Goal: Task Accomplishment & Management: Manage account settings

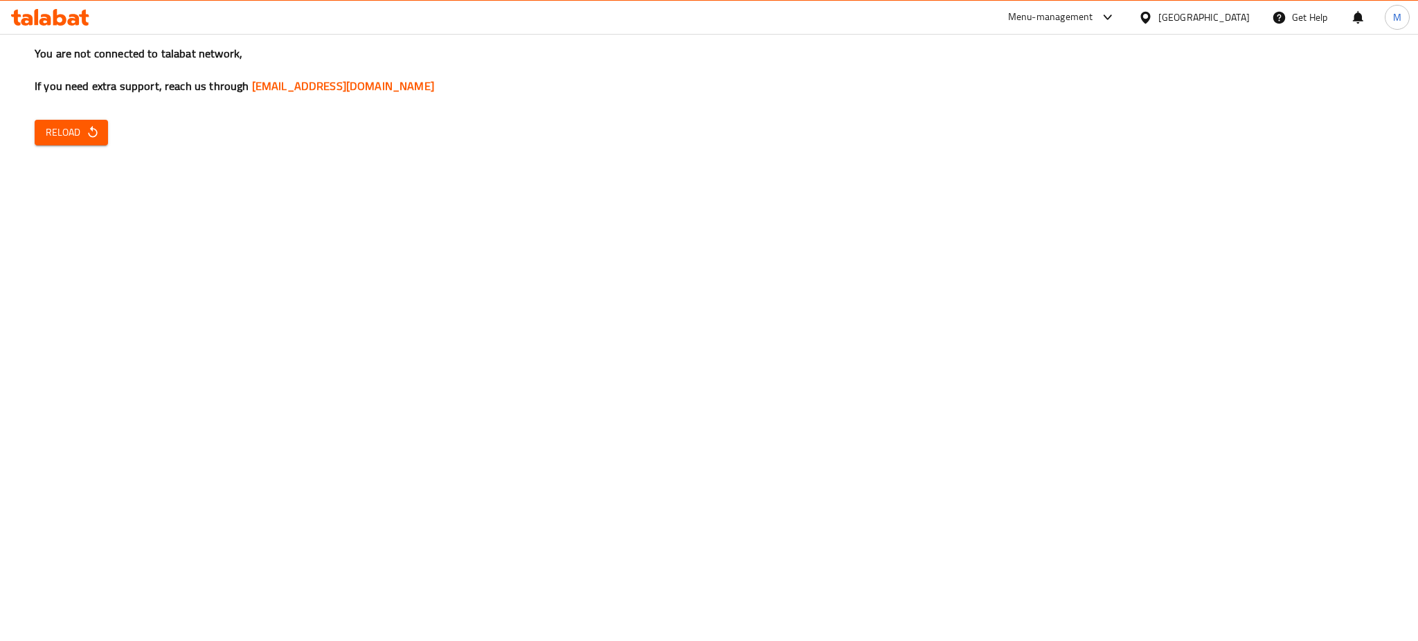
click at [64, 117] on div "You are not connected to talabat network, If you need extra support, reach us t…" at bounding box center [709, 320] width 1418 height 641
click at [75, 133] on span "Reload" at bounding box center [71, 132] width 51 height 17
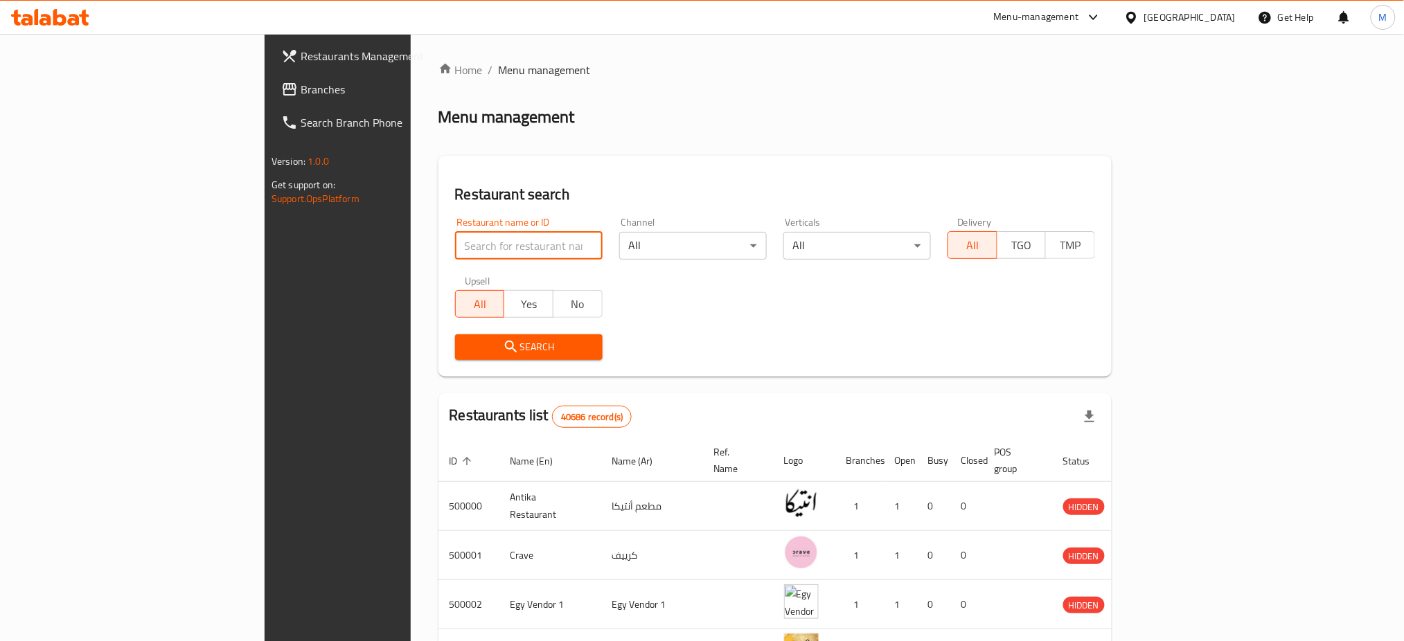
click at [455, 256] on input "search" at bounding box center [529, 246] width 148 height 28
type input "daddy"
click button "Search" at bounding box center [529, 348] width 148 height 26
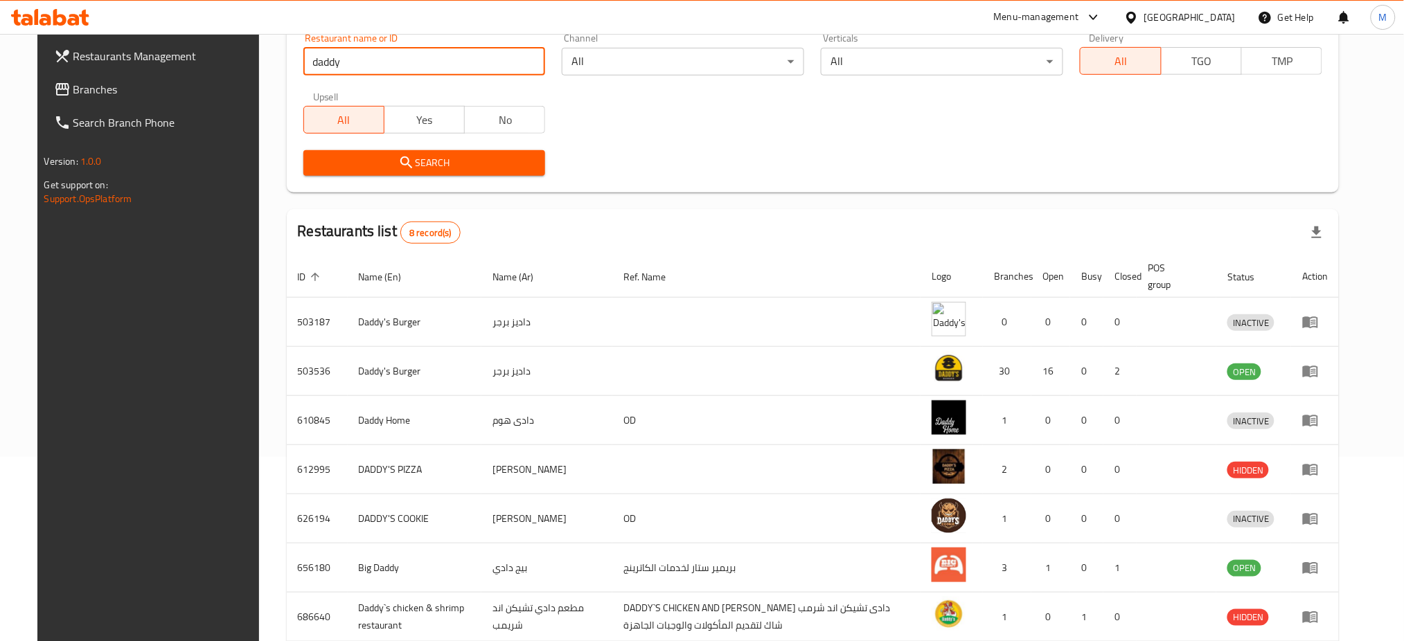
scroll to position [192, 0]
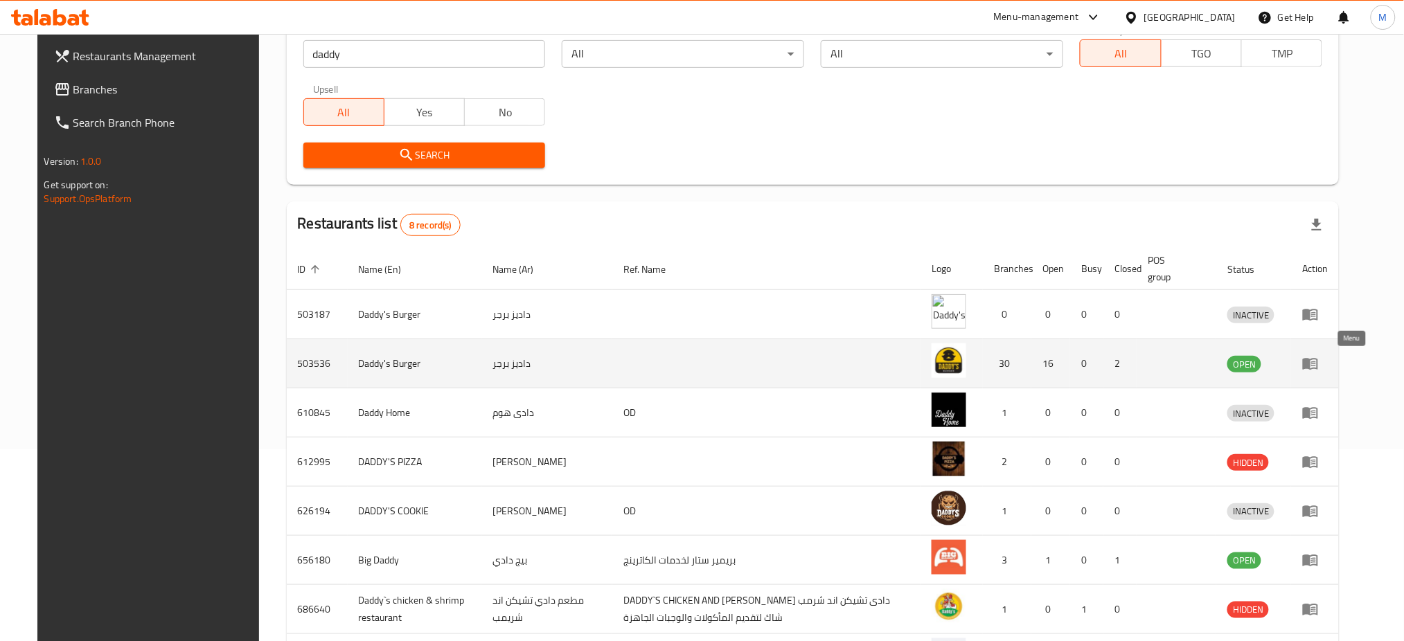
click at [1318, 365] on icon "enhanced table" at bounding box center [1310, 365] width 15 height 12
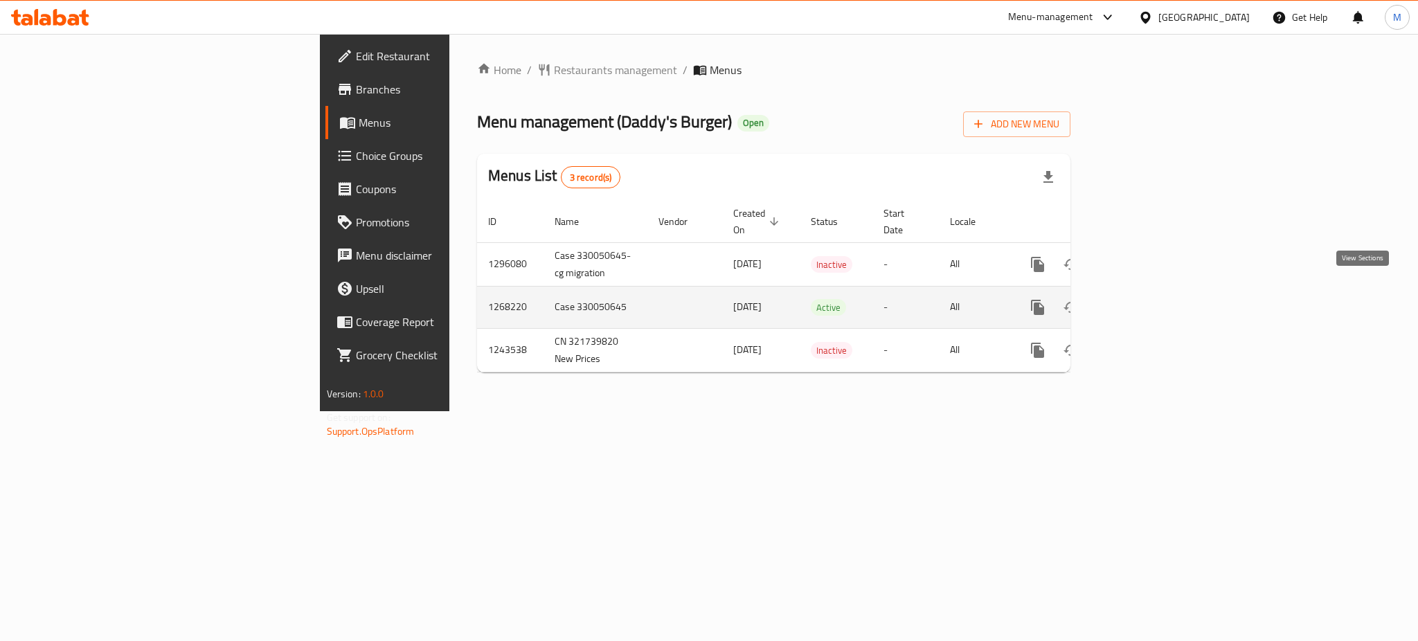
click at [1146, 299] on icon "enhanced table" at bounding box center [1138, 307] width 17 height 17
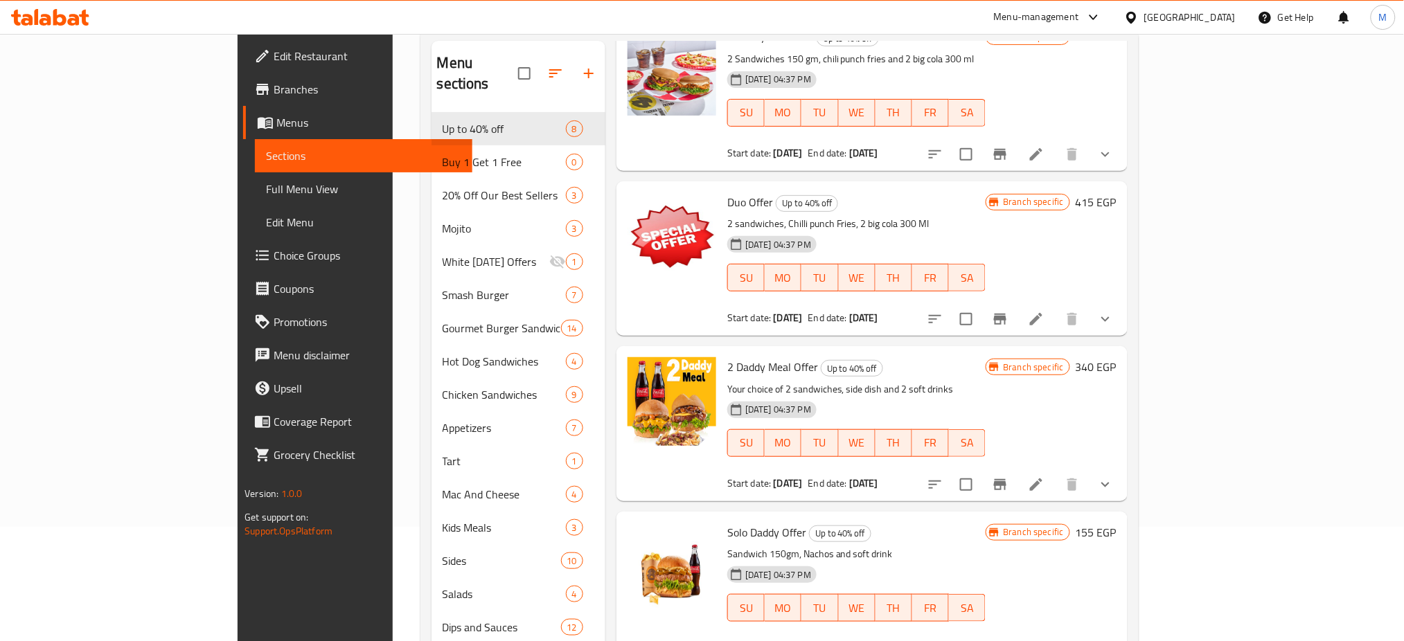
scroll to position [587, 0]
click at [1044, 641] on icon at bounding box center [1036, 650] width 17 height 17
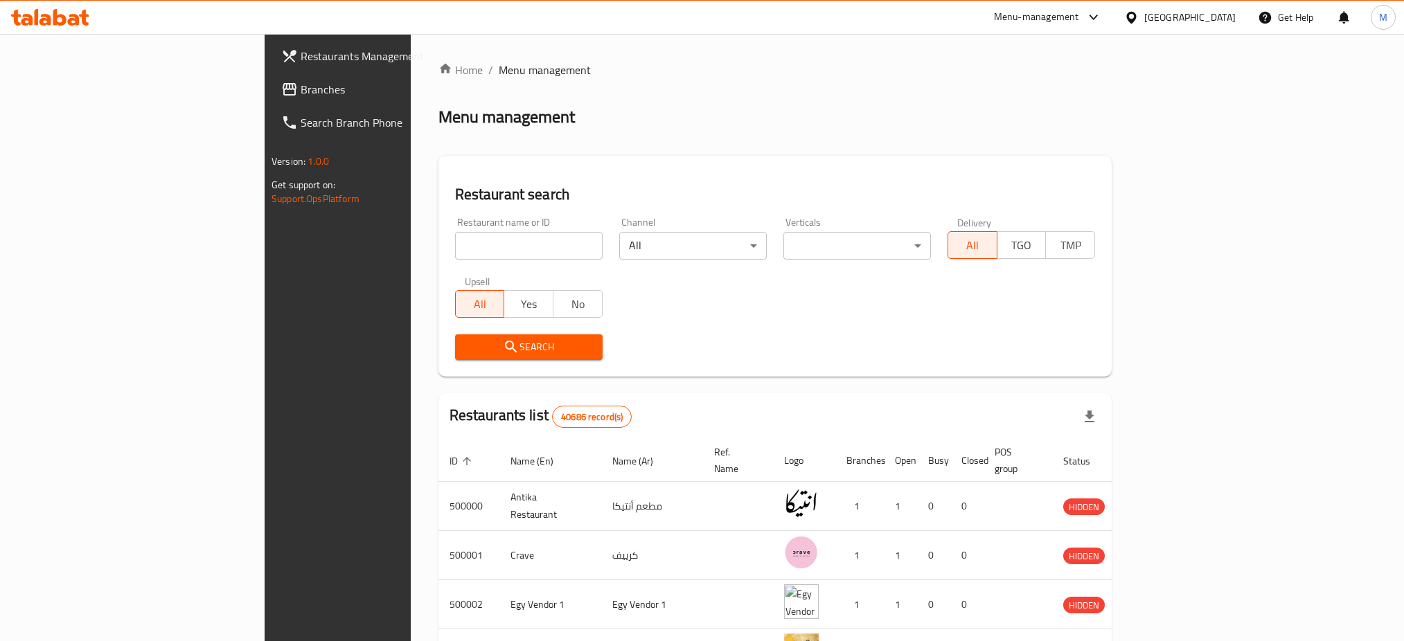
scroll to position [114, 0]
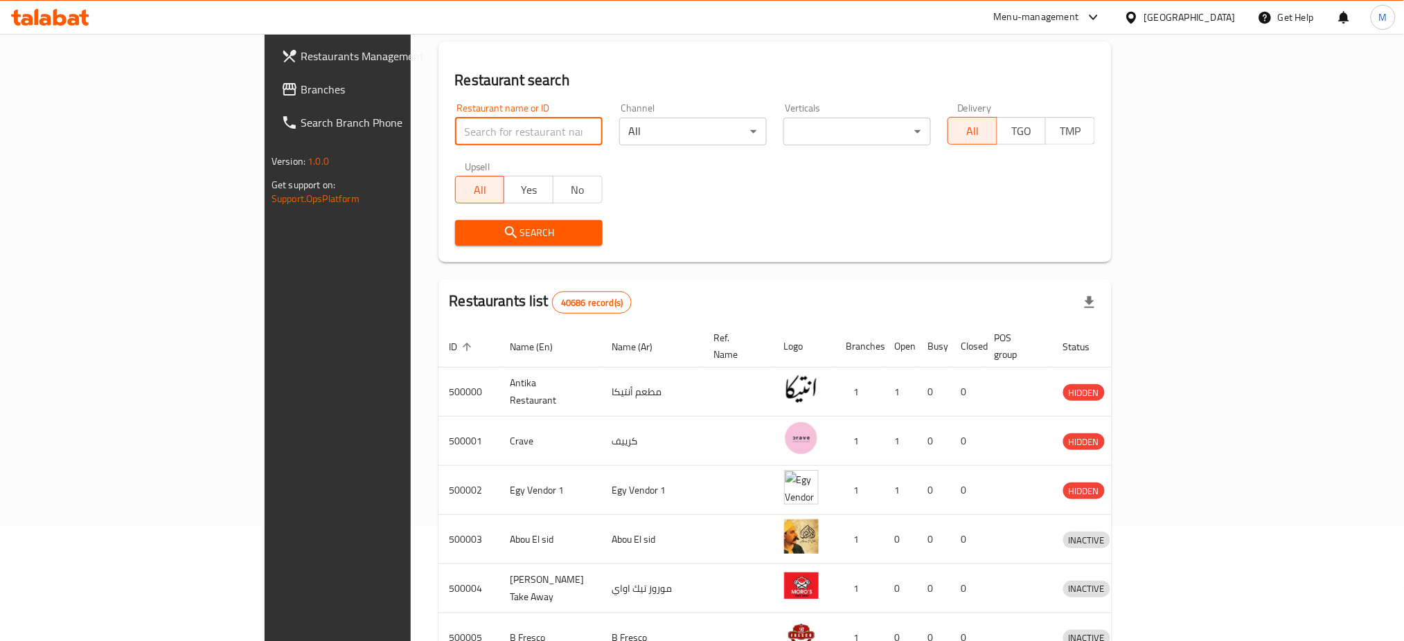
click at [455, 121] on input "search" at bounding box center [529, 132] width 148 height 28
type input "dadd"
click button "Search" at bounding box center [529, 233] width 148 height 26
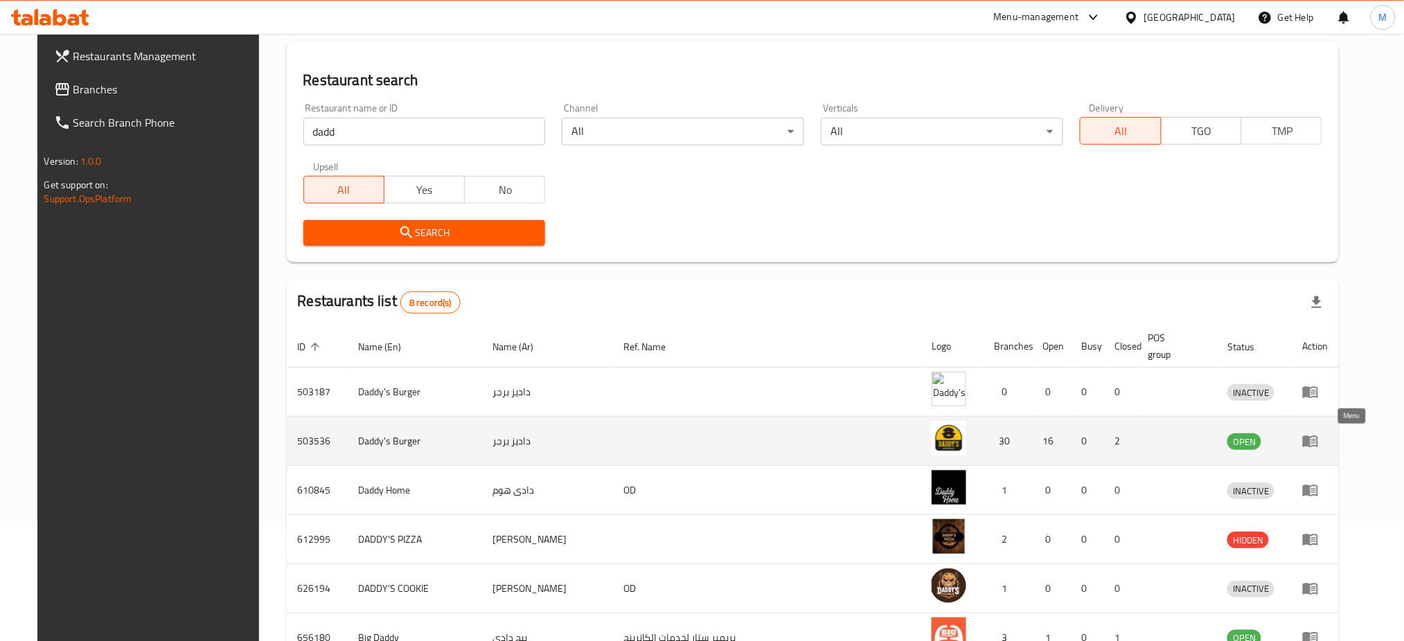
click at [1318, 447] on icon "enhanced table" at bounding box center [1310, 442] width 15 height 12
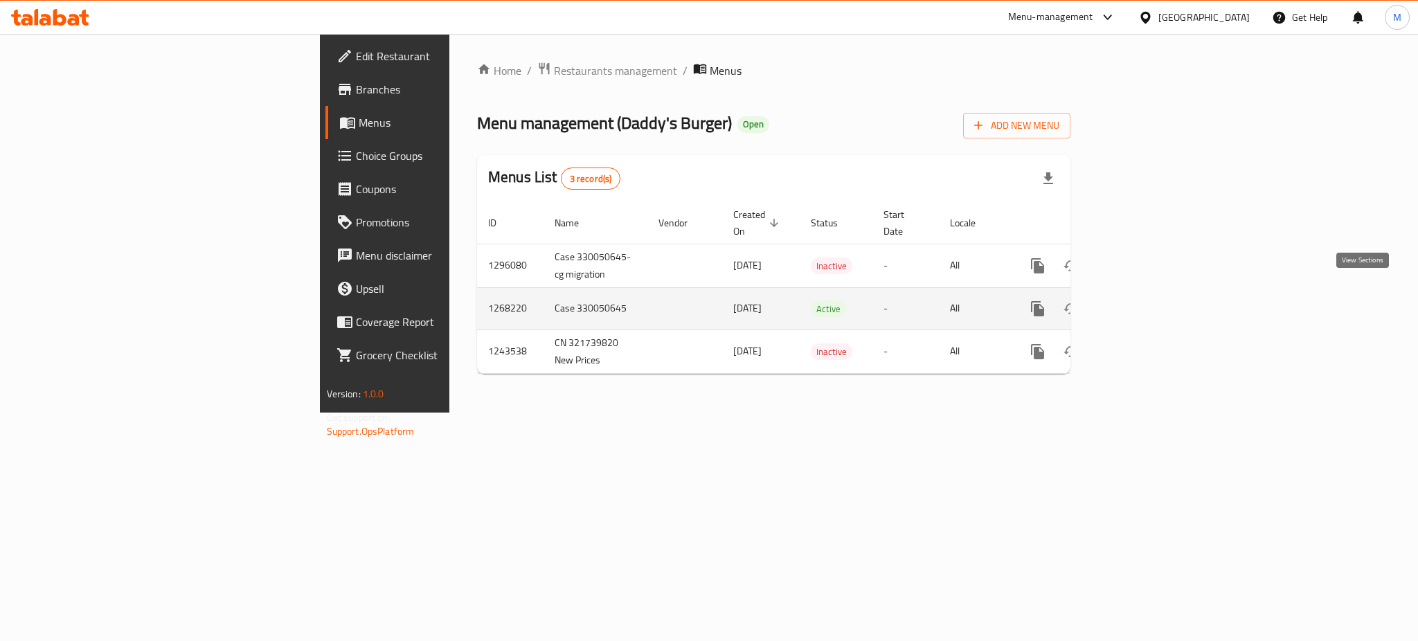
click at [1144, 303] on icon "enhanced table" at bounding box center [1138, 309] width 12 height 12
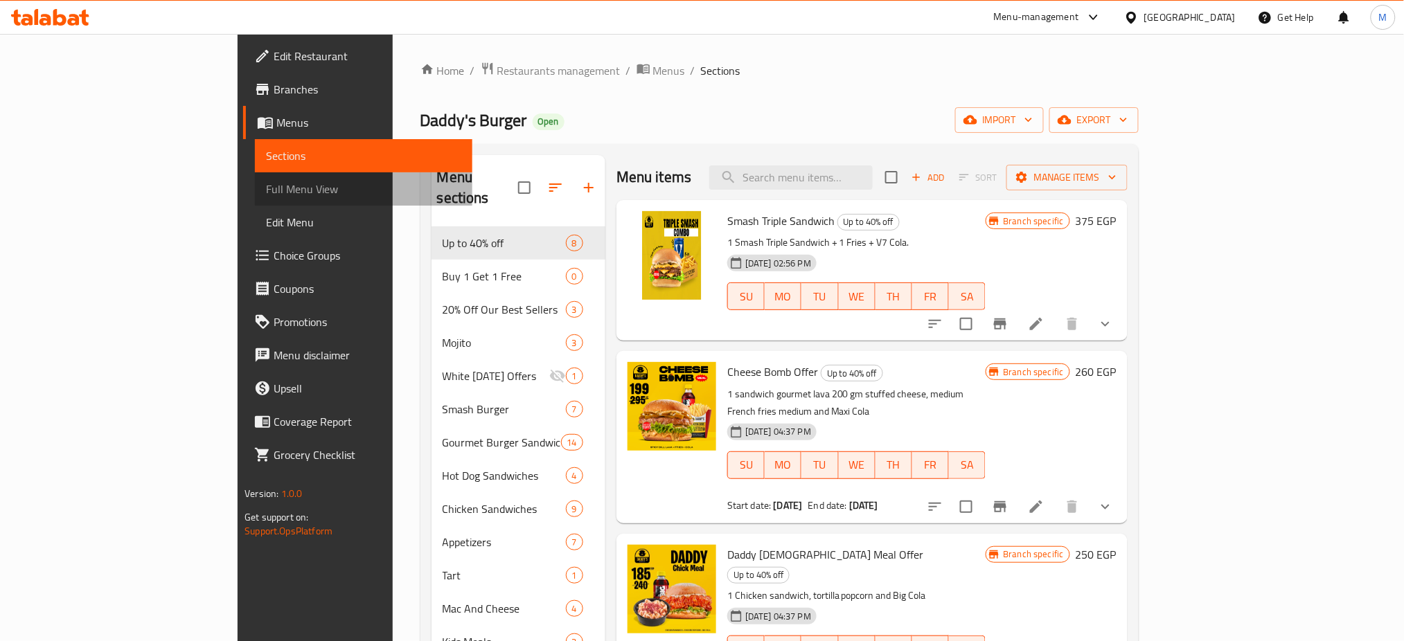
click at [266, 184] on span "Full Menu View" at bounding box center [363, 189] width 195 height 17
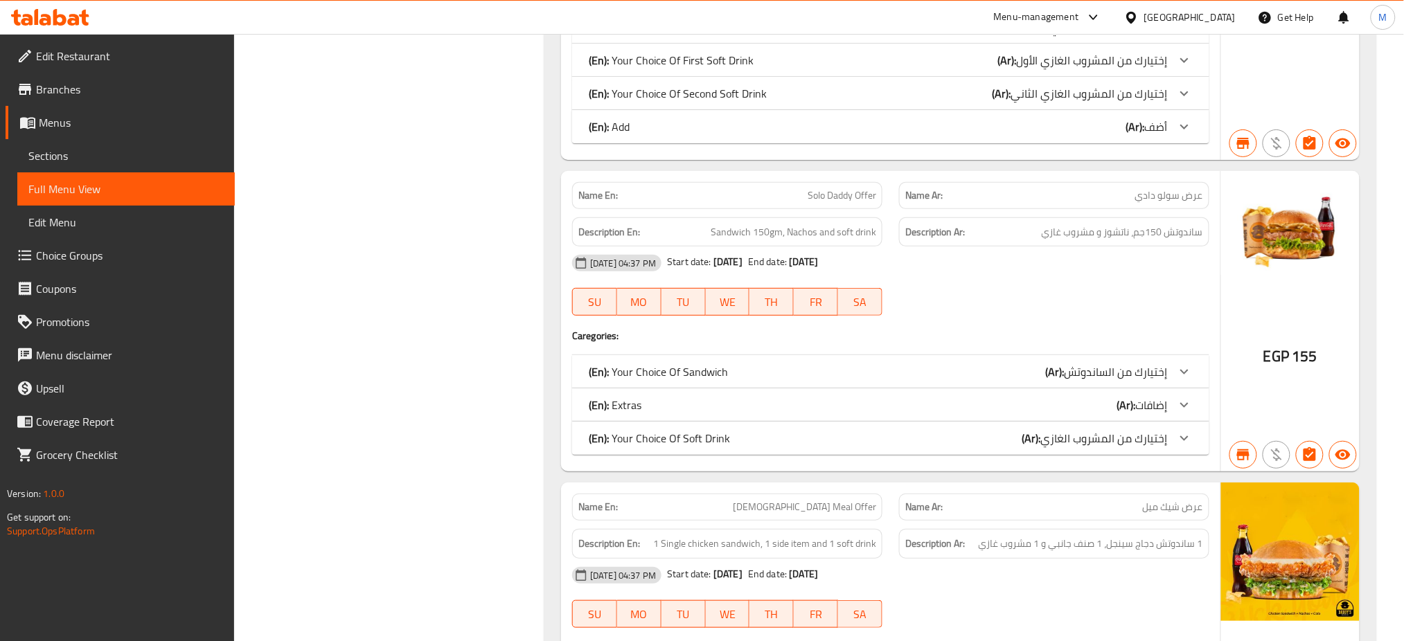
scroll to position [1990, 0]
click at [1243, 458] on icon "button" at bounding box center [1243, 454] width 17 height 17
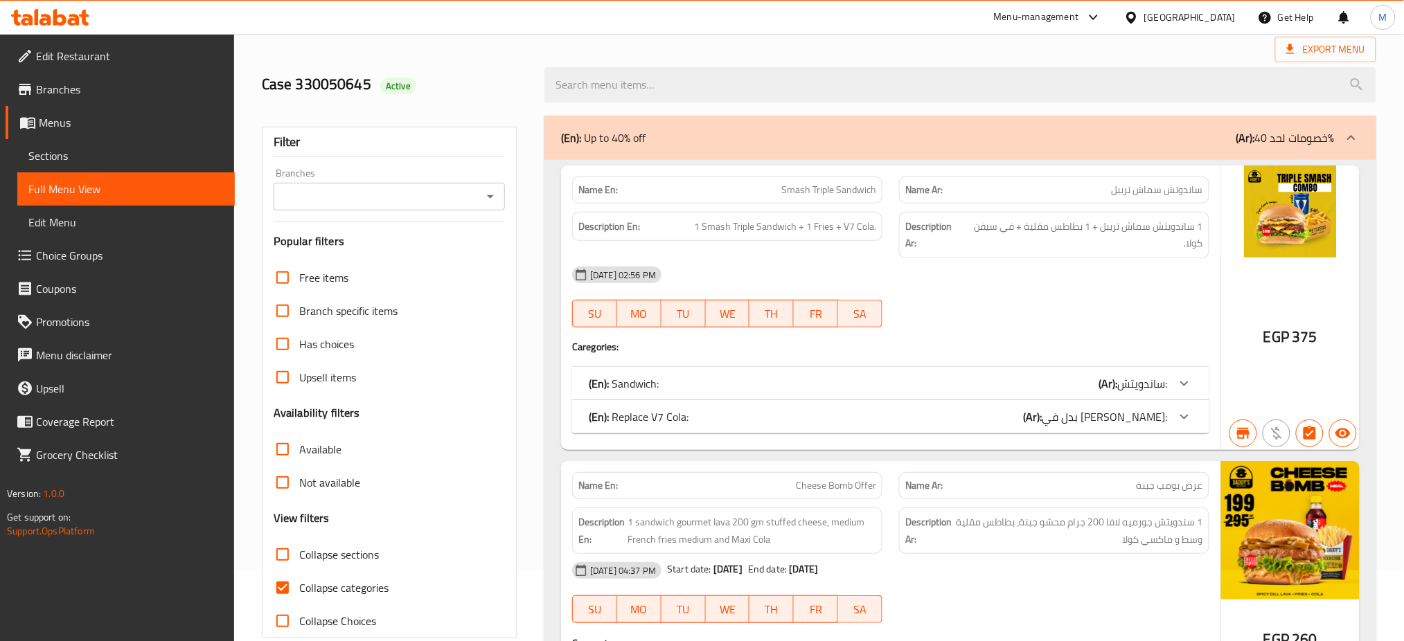
scroll to position [0, 0]
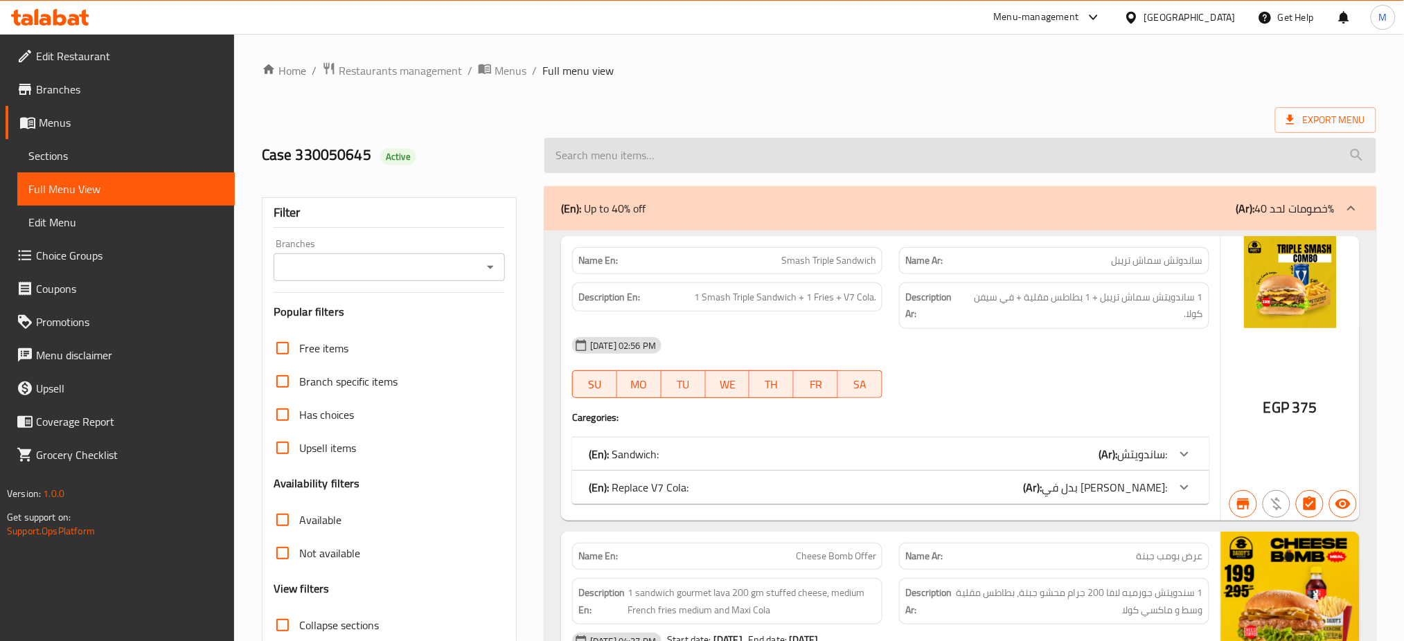
click at [906, 166] on input "search" at bounding box center [960, 155] width 832 height 35
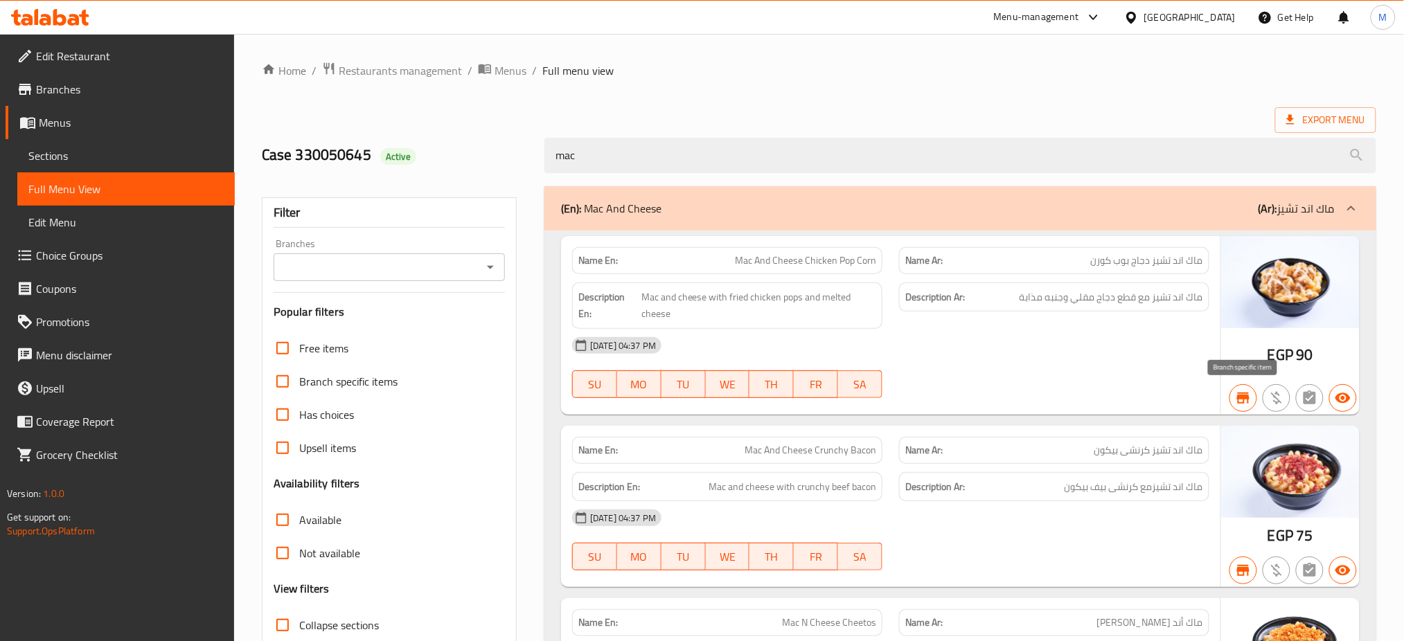
type input "mac"
click at [1242, 396] on icon "button" at bounding box center [1243, 398] width 12 height 11
click at [61, 218] on span "Edit Menu" at bounding box center [125, 222] width 195 height 17
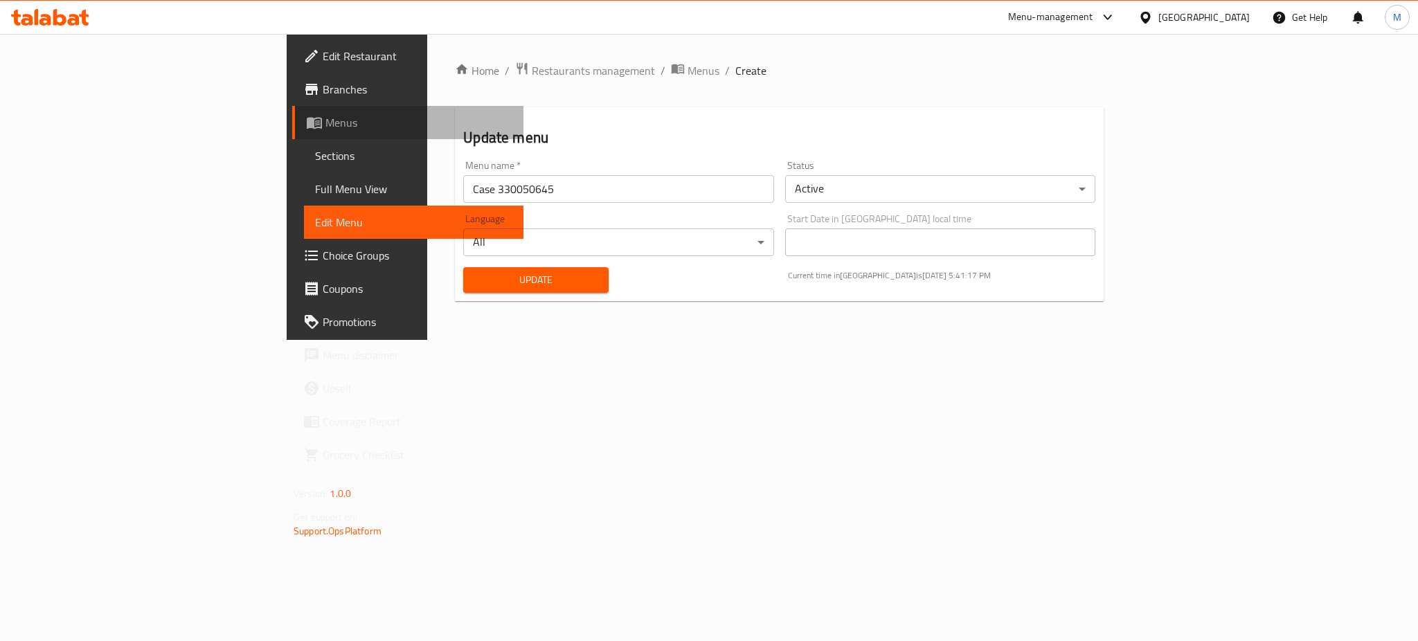
click at [326, 114] on span "Menus" at bounding box center [419, 122] width 187 height 17
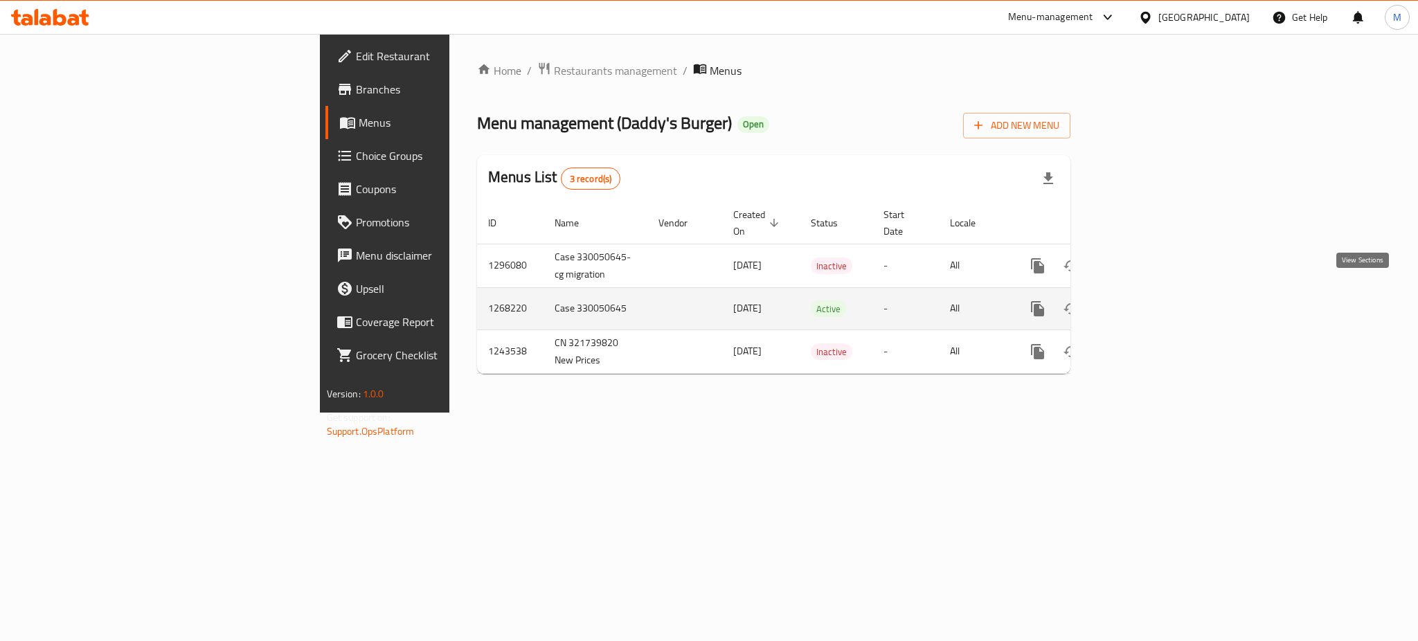
click at [1146, 301] on icon "enhanced table" at bounding box center [1138, 309] width 17 height 17
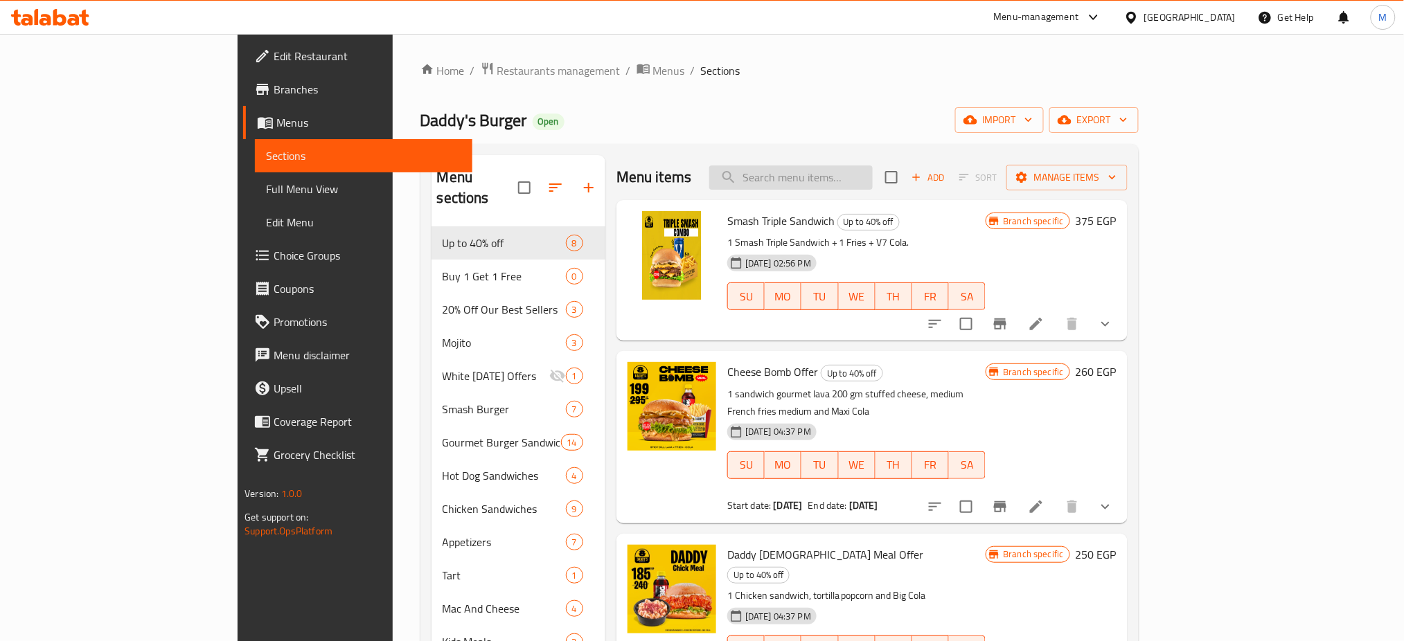
click at [853, 174] on input "search" at bounding box center [790, 178] width 163 height 24
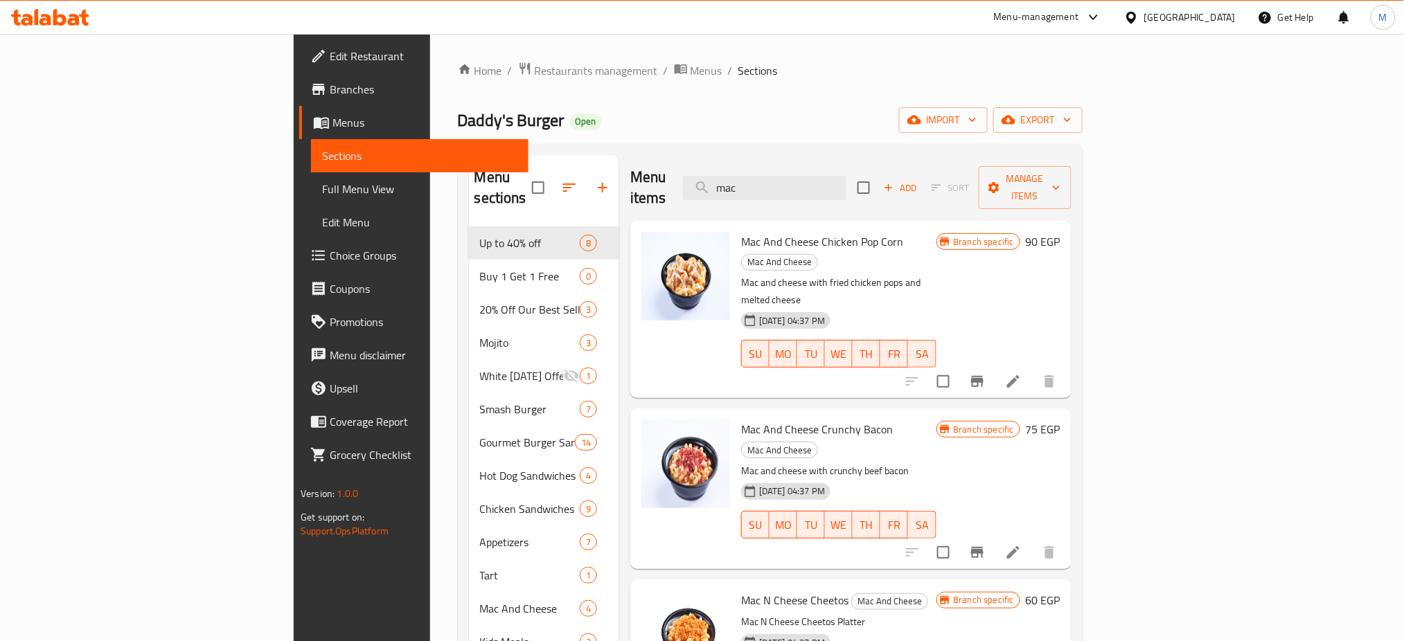
type input "mac"
click at [1079, 10] on div "Menu-management" at bounding box center [1036, 17] width 85 height 17
